Goal: Information Seeking & Learning: Find specific fact

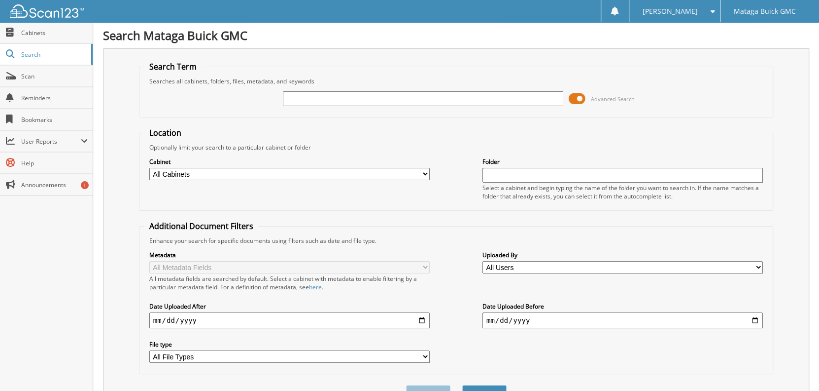
click at [586, 102] on span "Advanced Search" at bounding box center [601, 98] width 66 height 15
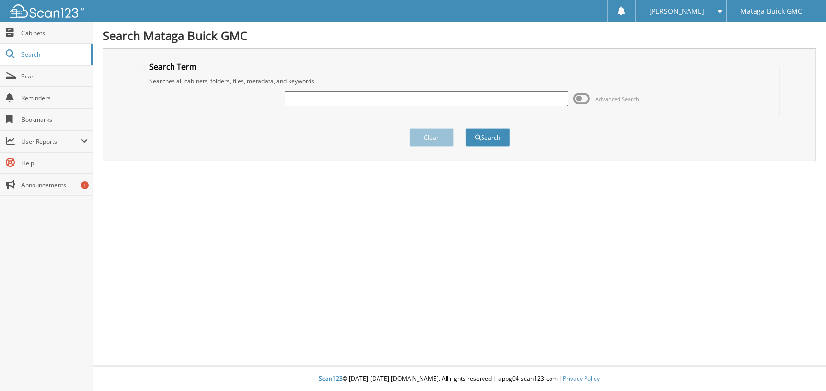
click at [581, 100] on span at bounding box center [581, 98] width 17 height 15
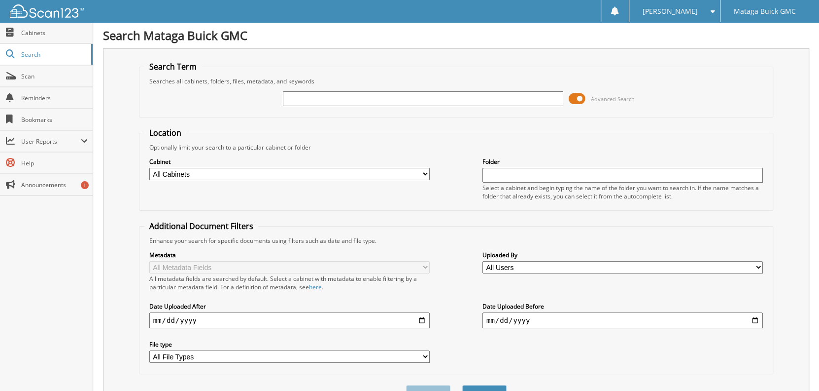
click at [581, 100] on span at bounding box center [576, 98] width 17 height 15
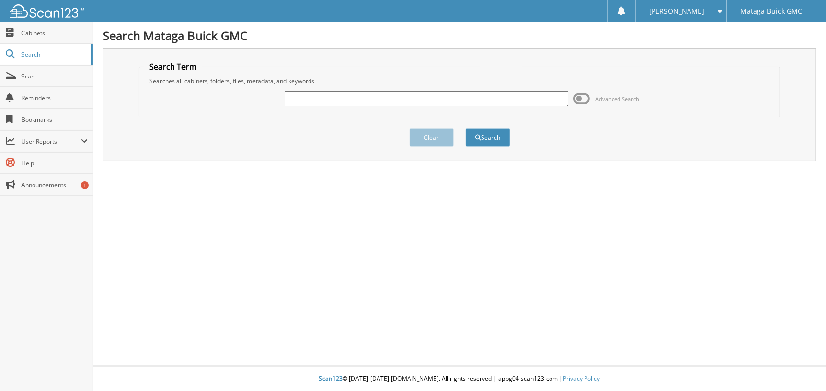
click at [519, 98] on input "text" at bounding box center [427, 98] width 284 height 15
type input "6116173"
click at [466, 128] on button "Search" at bounding box center [488, 137] width 44 height 18
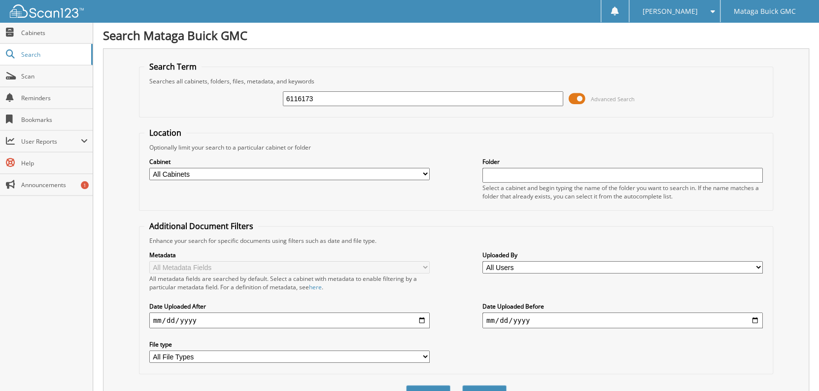
click at [582, 99] on span at bounding box center [576, 98] width 17 height 15
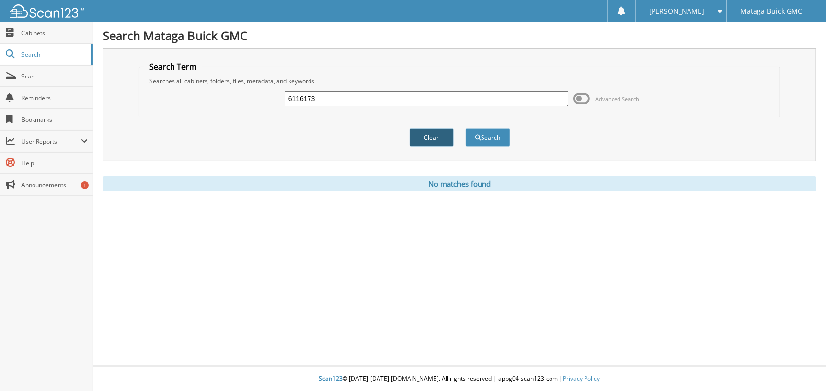
click at [430, 134] on button "Clear" at bounding box center [432, 137] width 44 height 18
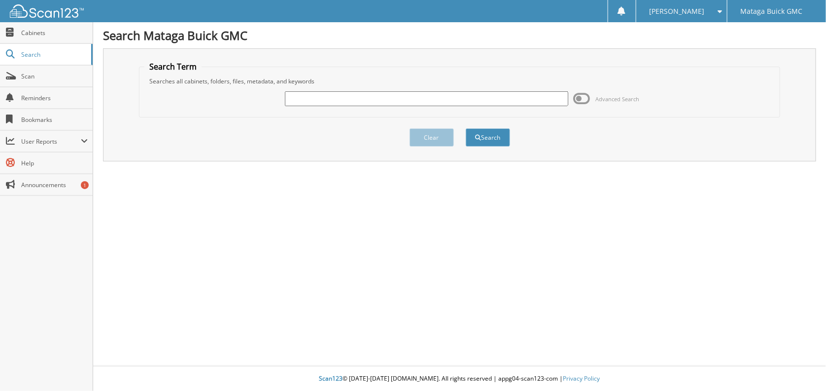
click at [358, 100] on input "text" at bounding box center [427, 98] width 284 height 15
type input "6116481"
click at [466, 128] on button "Search" at bounding box center [488, 137] width 44 height 18
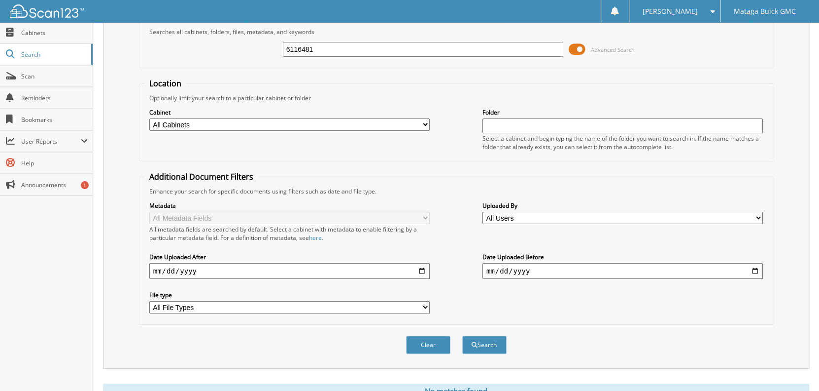
scroll to position [86, 0]
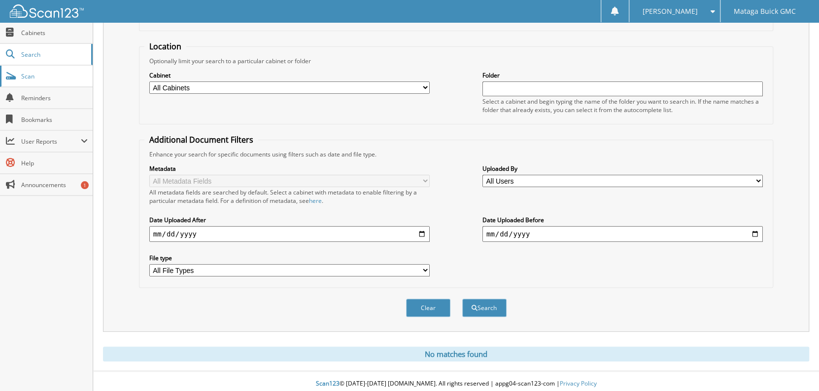
click at [43, 79] on span "Scan" at bounding box center [54, 76] width 67 height 8
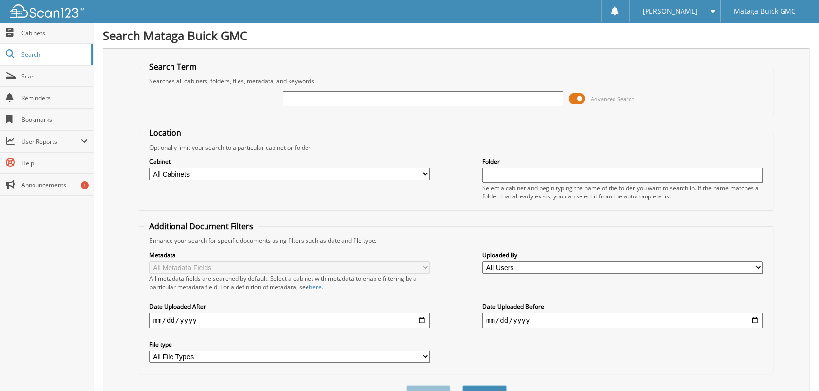
click at [579, 99] on span at bounding box center [576, 98] width 17 height 15
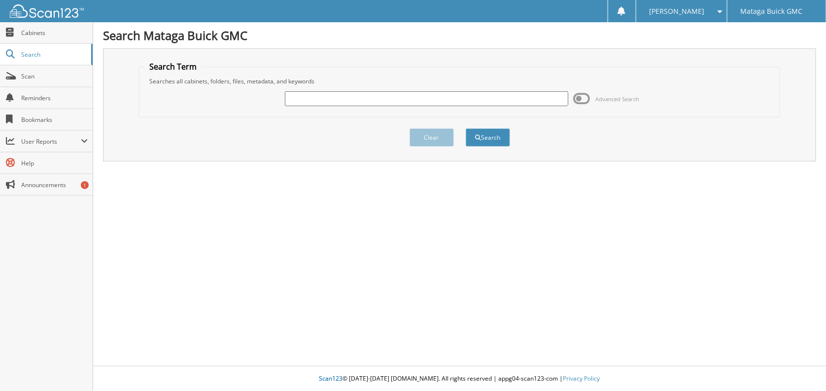
click at [504, 98] on input "text" at bounding box center [427, 98] width 284 height 15
type input "6116173"
click at [466, 128] on button "Search" at bounding box center [488, 137] width 44 height 18
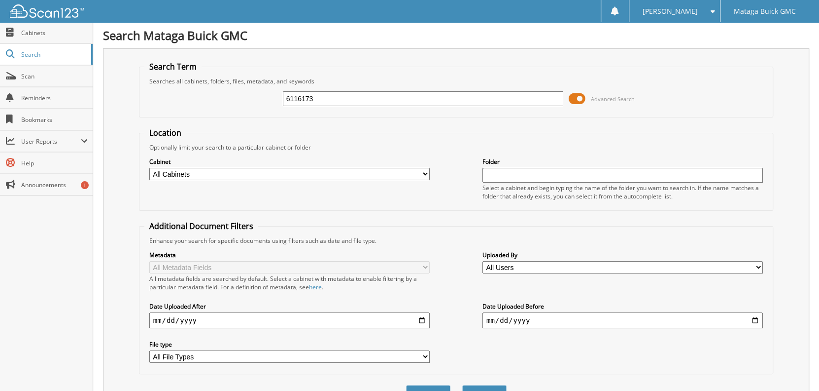
scroll to position [86, 0]
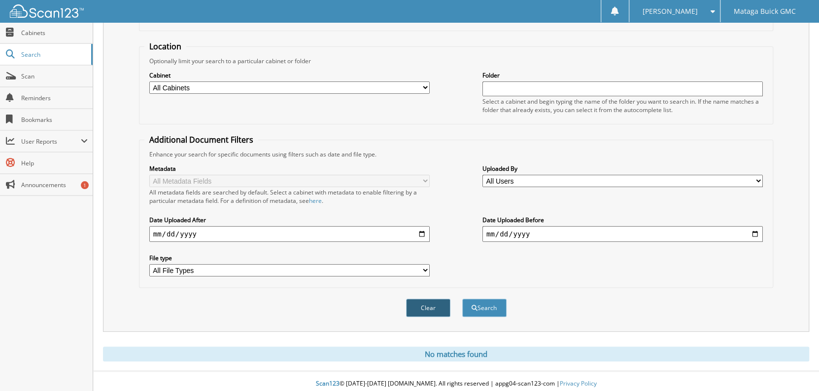
click at [429, 298] on button "Clear" at bounding box center [428, 307] width 44 height 18
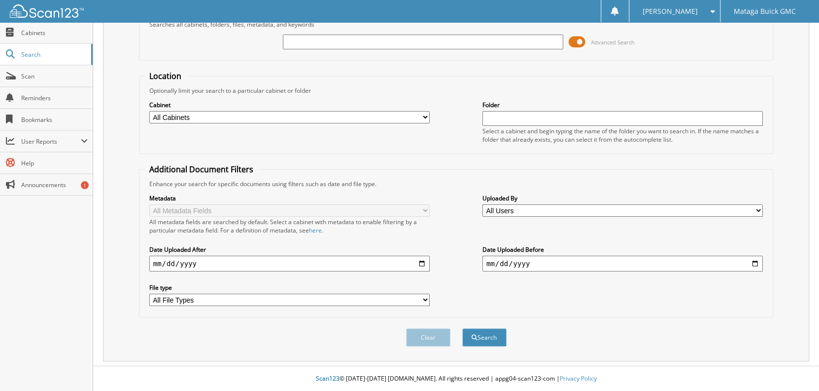
scroll to position [52, 0]
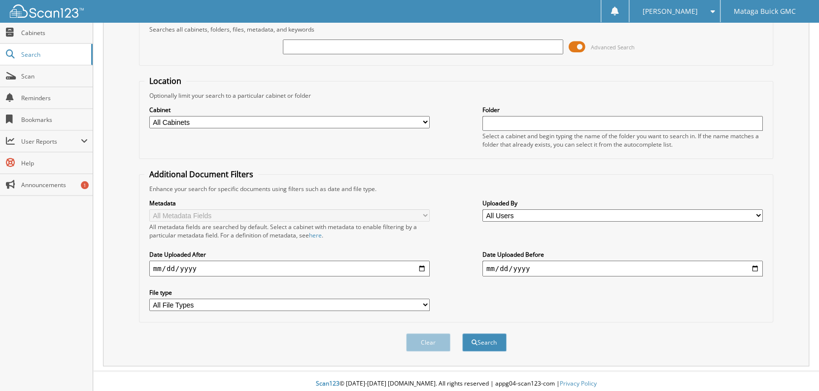
click at [582, 49] on span at bounding box center [576, 46] width 17 height 15
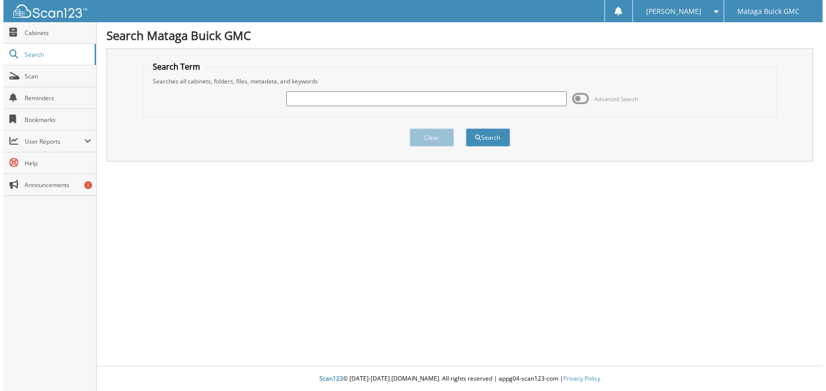
scroll to position [0, 0]
click at [414, 102] on input "text" at bounding box center [427, 98] width 284 height 15
type input "6116481"
click at [466, 128] on button "Search" at bounding box center [488, 137] width 44 height 18
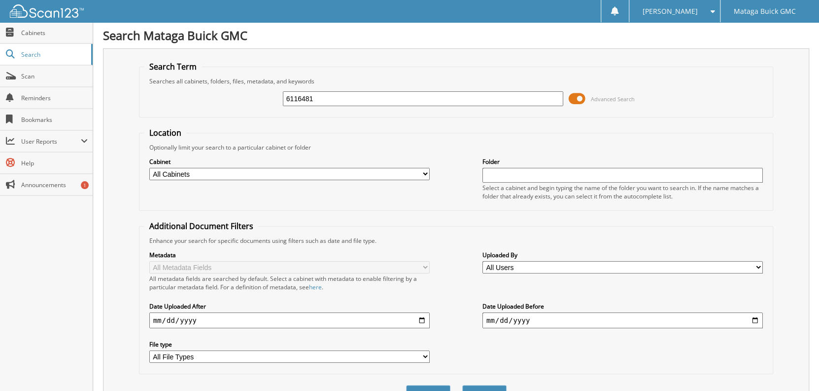
click at [571, 98] on span at bounding box center [576, 98] width 17 height 15
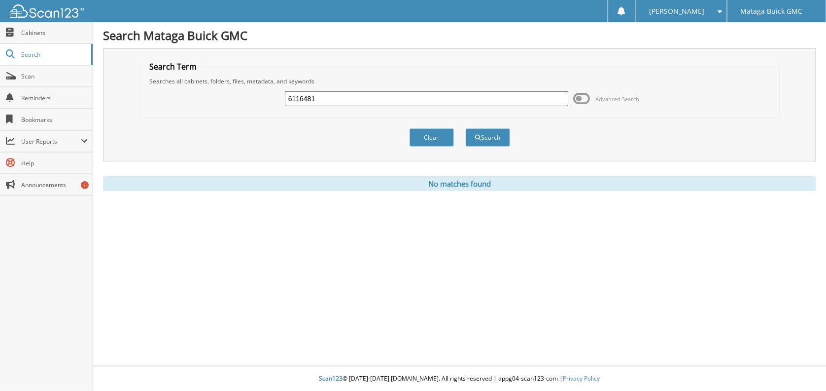
click at [451, 99] on input "6116481" at bounding box center [427, 98] width 284 height 15
type input "6116481"
click at [466, 128] on button "Search" at bounding box center [488, 137] width 44 height 18
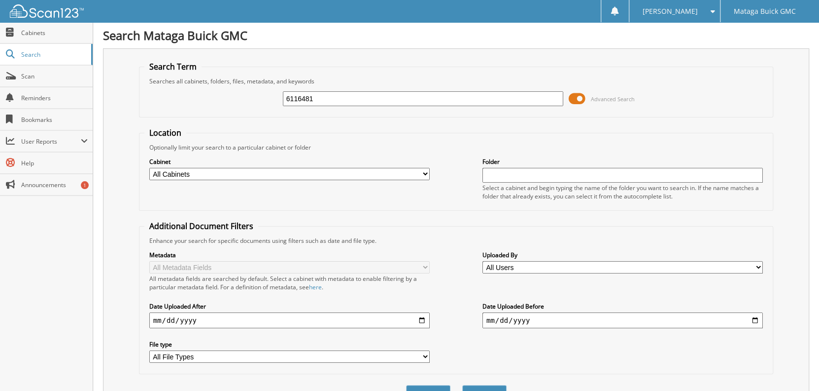
scroll to position [86, 0]
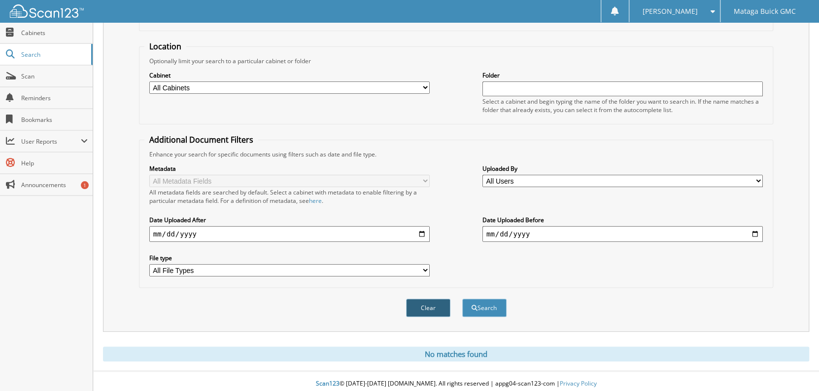
click at [427, 299] on button "Clear" at bounding box center [428, 307] width 44 height 18
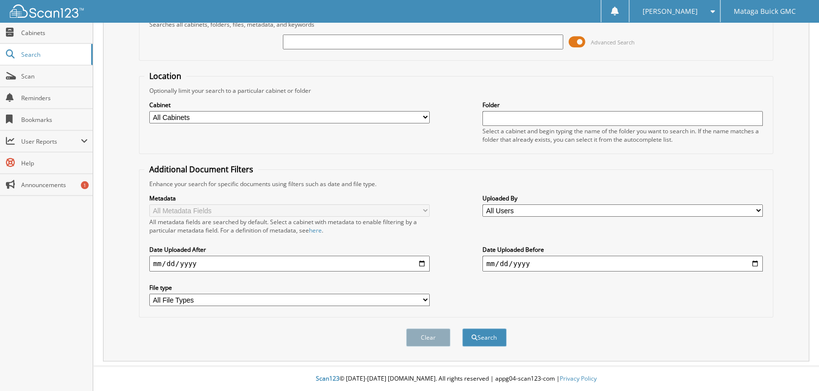
scroll to position [52, 0]
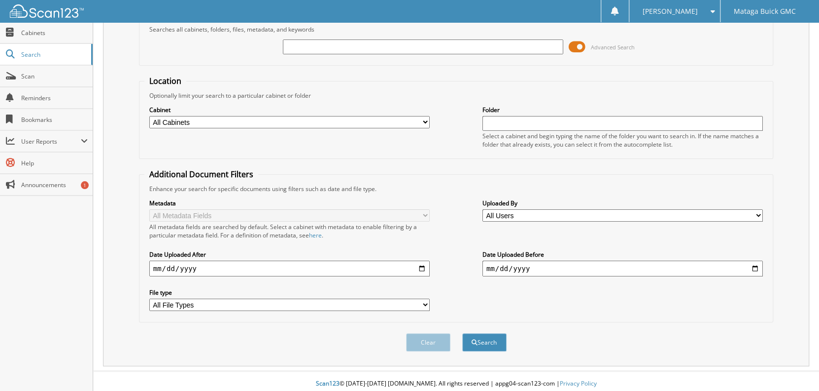
click at [574, 48] on span at bounding box center [576, 46] width 17 height 15
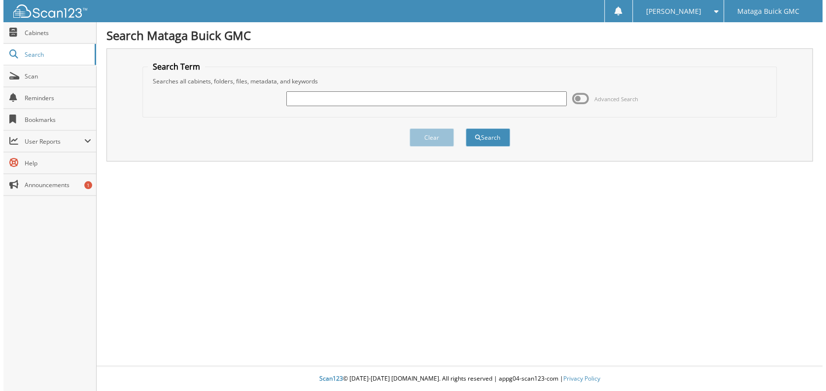
scroll to position [0, 0]
click at [302, 99] on input "text" at bounding box center [427, 98] width 284 height 15
type input "6116173"
click at [466, 128] on button "Search" at bounding box center [488, 137] width 44 height 18
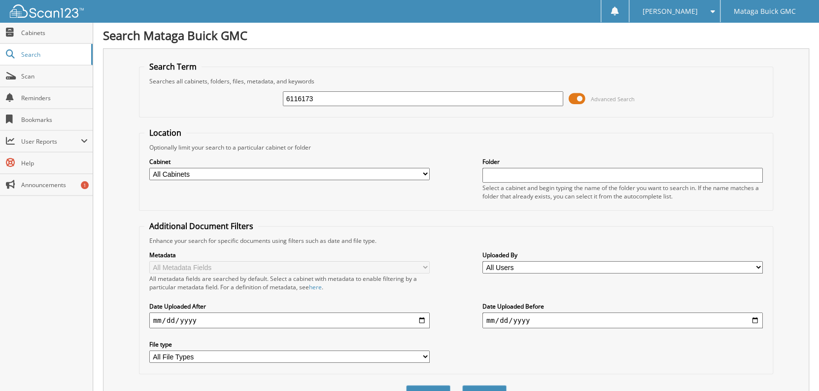
scroll to position [86, 0]
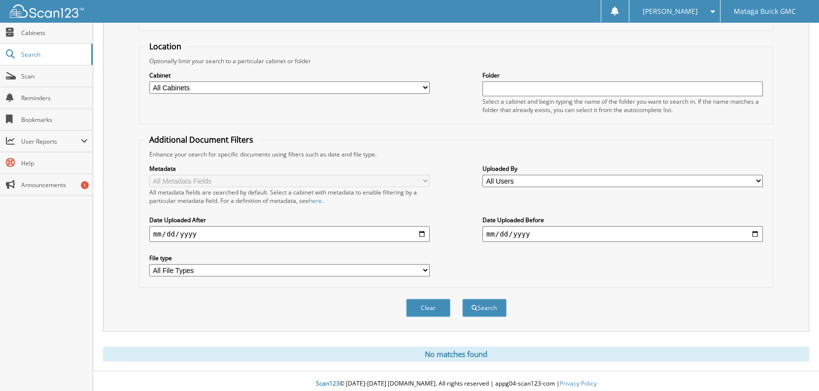
click at [453, 52] on fieldset "Location Optionally limit your search to a particular cabinet or folder Cabinet…" at bounding box center [456, 82] width 635 height 83
click at [433, 305] on button "Clear" at bounding box center [428, 307] width 44 height 18
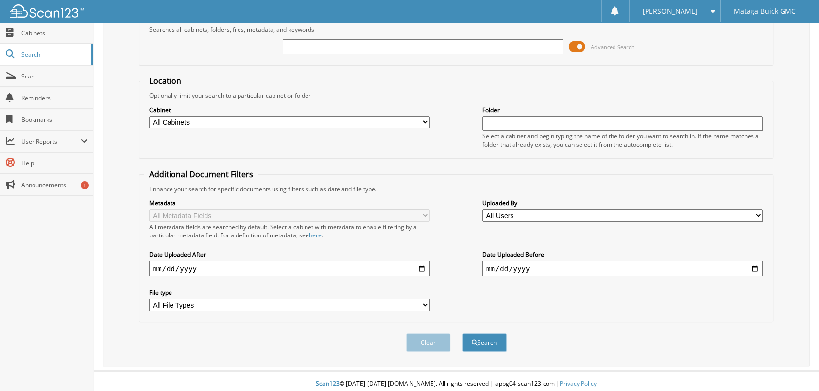
click at [581, 45] on span at bounding box center [576, 46] width 17 height 15
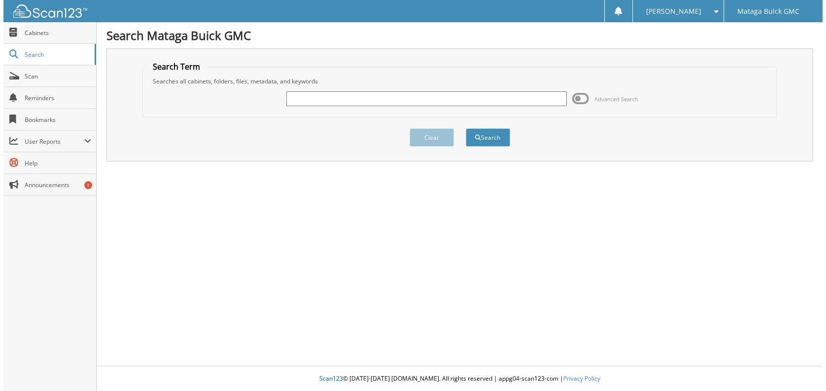
scroll to position [0, 0]
click at [428, 85] on div "Advanced Search" at bounding box center [459, 98] width 630 height 27
click at [390, 100] on input "text" at bounding box center [427, 98] width 284 height 15
type input "6116173"
click at [466, 128] on button "Search" at bounding box center [488, 137] width 44 height 18
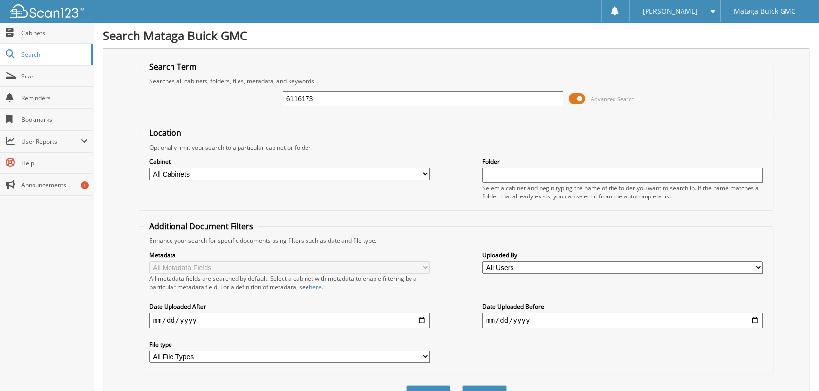
click at [578, 103] on span at bounding box center [576, 98] width 17 height 15
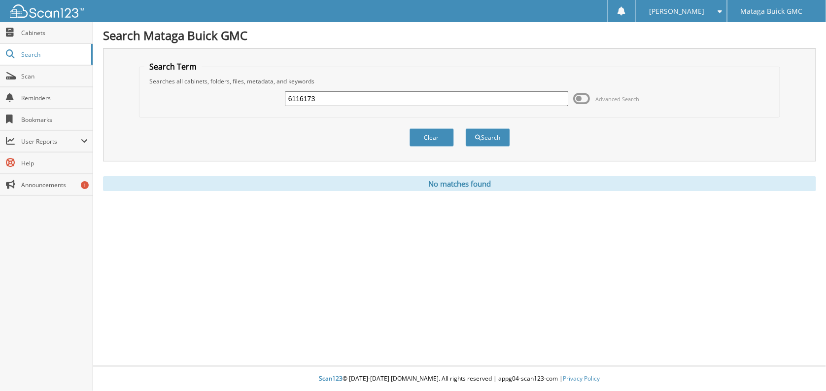
click at [452, 92] on input "6116173" at bounding box center [427, 98] width 284 height 15
click at [436, 100] on input "6116173" at bounding box center [427, 98] width 284 height 15
type input "6116481"
click at [499, 137] on button "Search" at bounding box center [488, 137] width 44 height 18
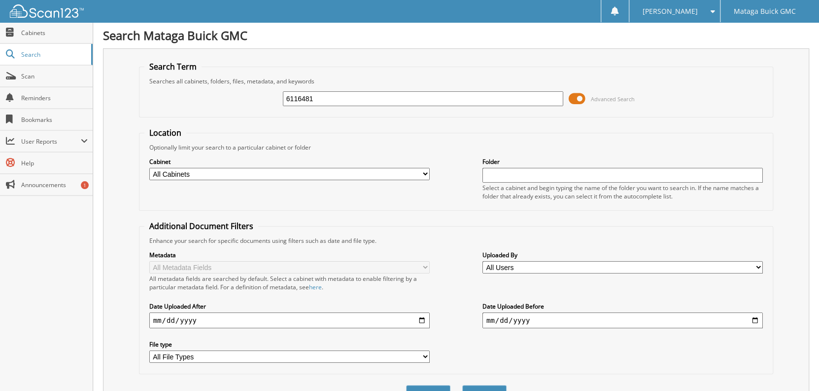
click at [576, 99] on span at bounding box center [576, 98] width 17 height 15
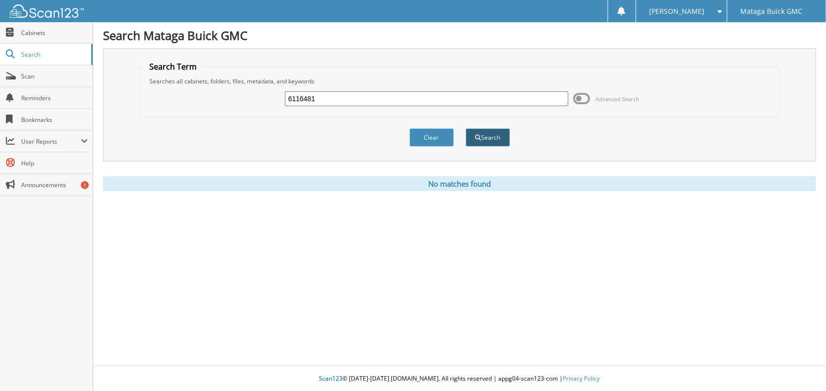
click at [490, 134] on button "Search" at bounding box center [488, 137] width 44 height 18
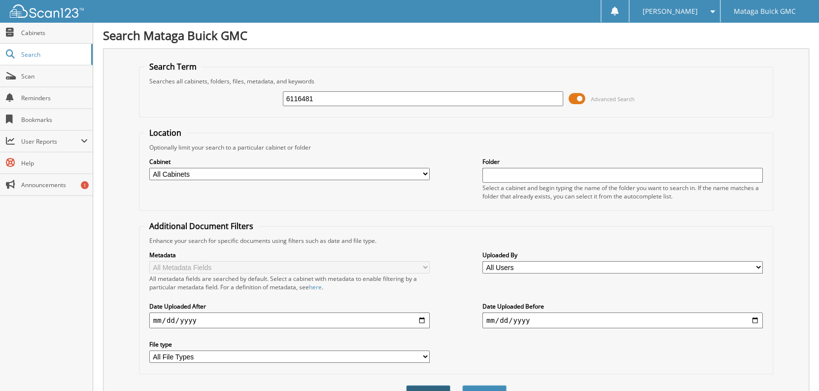
click at [429, 385] on button "Clear" at bounding box center [428, 394] width 44 height 18
click at [583, 95] on span at bounding box center [576, 98] width 17 height 15
